Goal: Task Accomplishment & Management: Complete application form

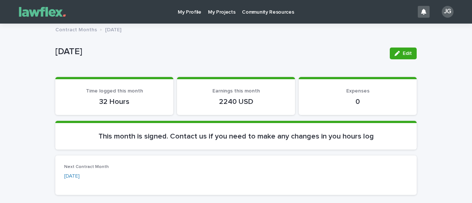
click at [214, 13] on p "My Projects" at bounding box center [222, 7] width 28 height 15
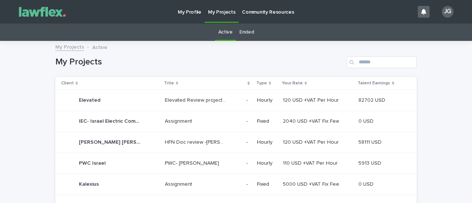
click at [94, 99] on p "Elevated" at bounding box center [90, 100] width 23 height 8
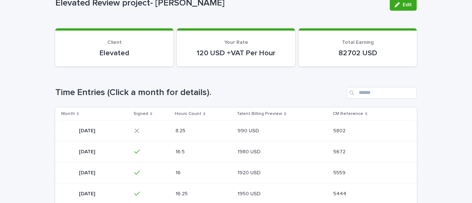
scroll to position [74, 0]
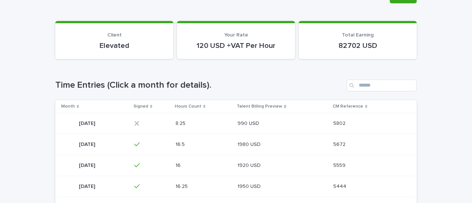
click at [97, 125] on p "[DATE]" at bounding box center [88, 123] width 18 height 8
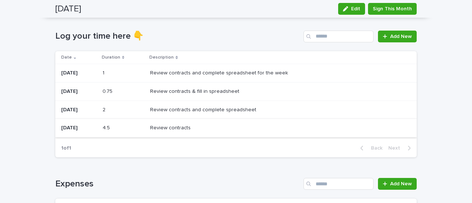
scroll to position [41, 0]
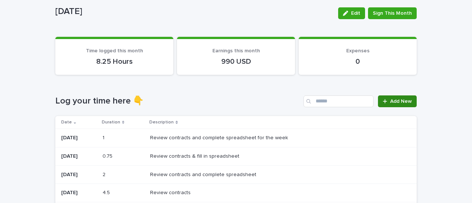
click at [397, 99] on span "Add New" at bounding box center [401, 101] width 22 height 5
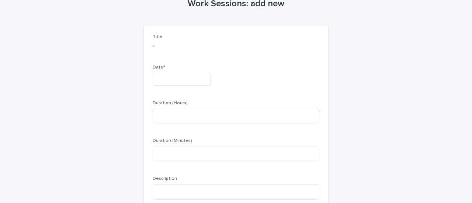
scroll to position [41, 0]
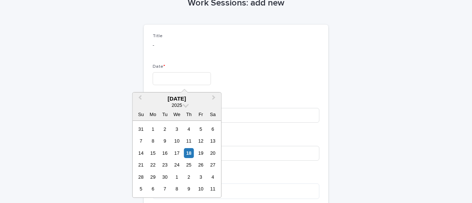
click at [161, 80] on input "text" at bounding box center [182, 78] width 58 height 13
click at [191, 153] on div "18" at bounding box center [189, 153] width 10 height 10
type input "*********"
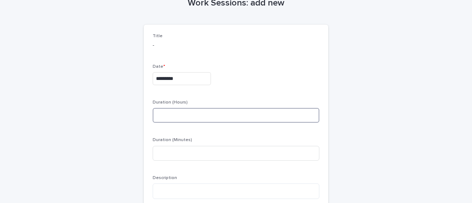
click at [180, 116] on input at bounding box center [236, 115] width 167 height 15
type input "*"
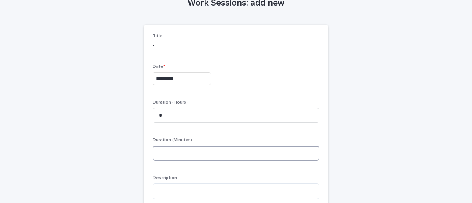
click at [174, 153] on input at bounding box center [236, 153] width 167 height 15
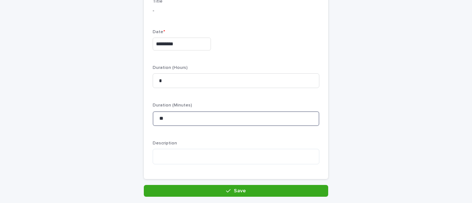
scroll to position [115, 0]
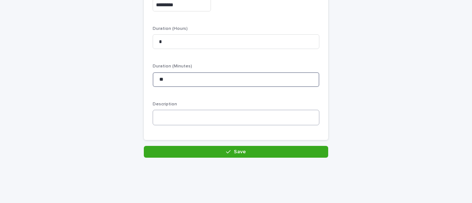
type input "**"
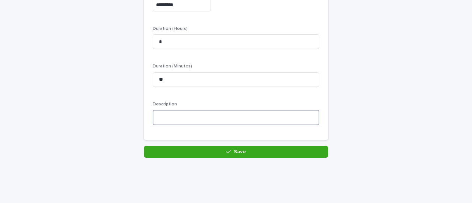
click at [193, 115] on textarea at bounding box center [236, 117] width 167 height 15
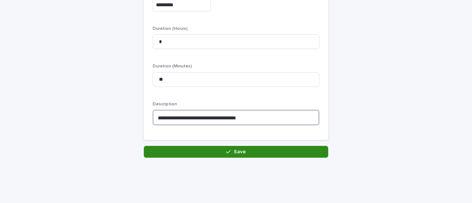
type textarea "**********"
click at [230, 148] on button "Save" at bounding box center [236, 152] width 184 height 12
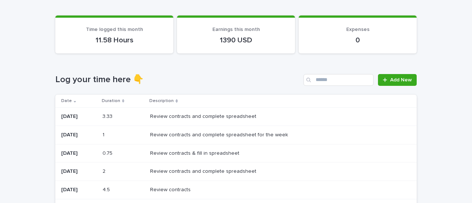
scroll to position [25, 0]
